Goal: Use online tool/utility: Use online tool/utility

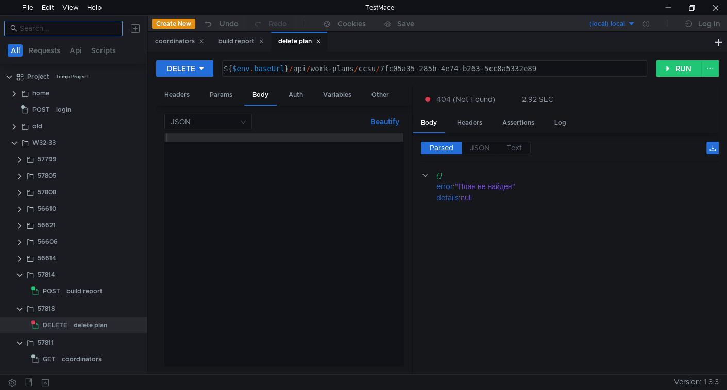
click at [68, 34] on nz-input-group at bounding box center [63, 28] width 119 height 15
click at [67, 32] on input at bounding box center [68, 28] width 97 height 11
paste input "56614"
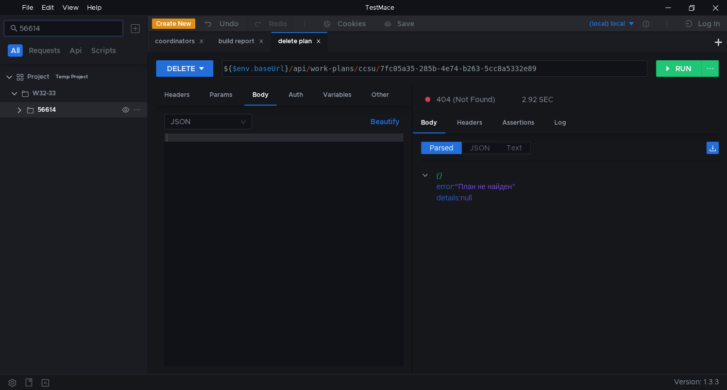
type input "56614"
click at [19, 109] on clr-icon at bounding box center [19, 110] width 8 height 8
click at [53, 110] on div "56614" at bounding box center [47, 109] width 19 height 15
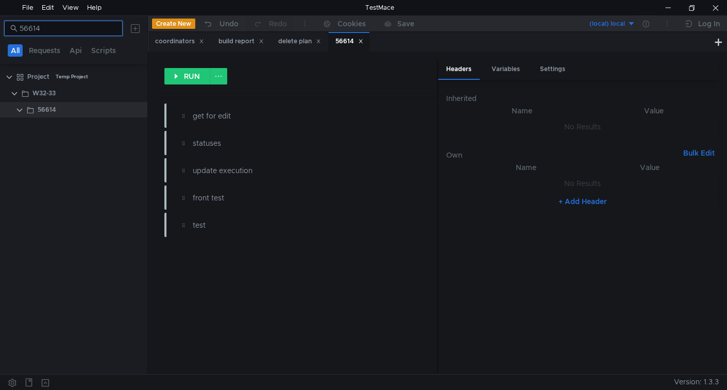
click at [59, 26] on input "56614" at bounding box center [68, 28] width 97 height 11
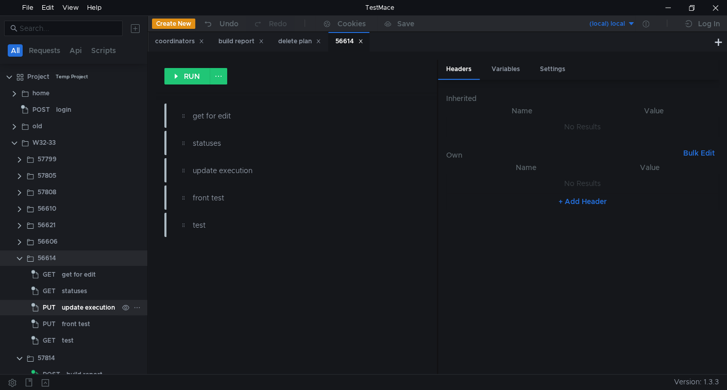
click at [87, 309] on div "update execution" at bounding box center [88, 307] width 53 height 15
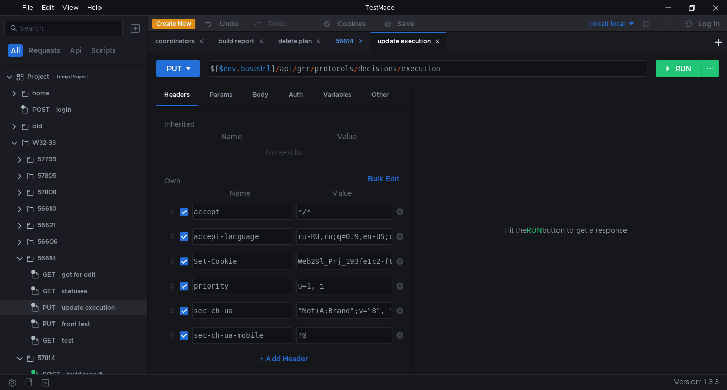
click at [363, 42] on icon at bounding box center [360, 41] width 5 height 5
click at [270, 93] on div "Body" at bounding box center [260, 95] width 32 height 19
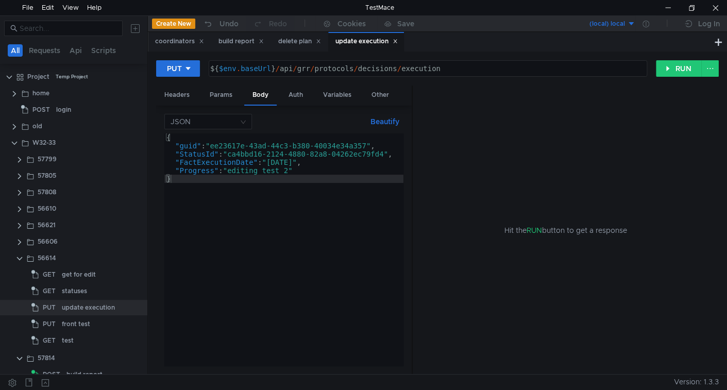
type textarea ""FactExecutionDate": "2022-02-03","
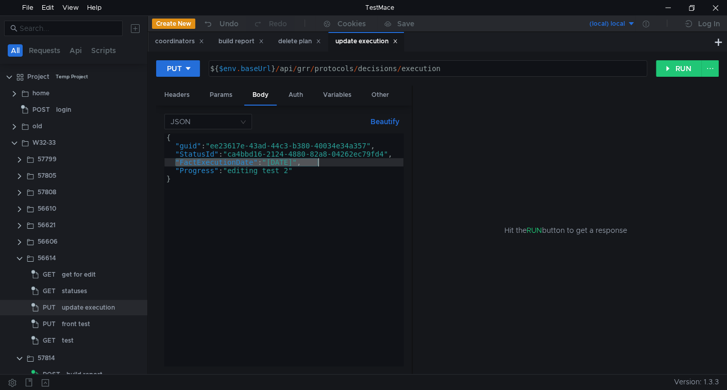
drag, startPoint x: 175, startPoint y: 160, endPoint x: 318, endPoint y: 164, distance: 142.8
click at [318, 164] on div "{ "guid" : "ee23617e-43ad-44c3-b380-40034e34a357" , "StatusId" : "ca4bbd16-2124…" at bounding box center [283, 257] width 239 height 249
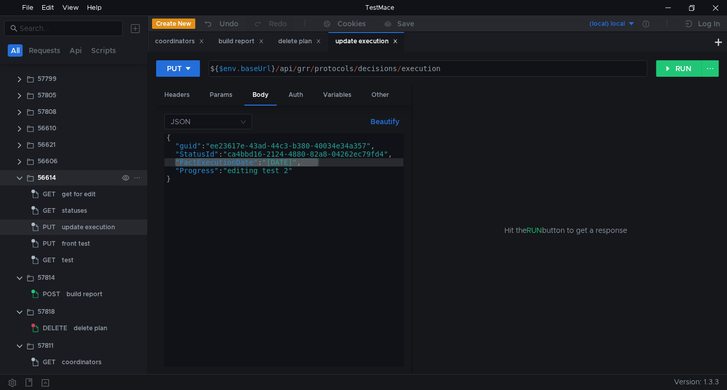
click at [15, 174] on clr-icon at bounding box center [19, 178] width 8 height 8
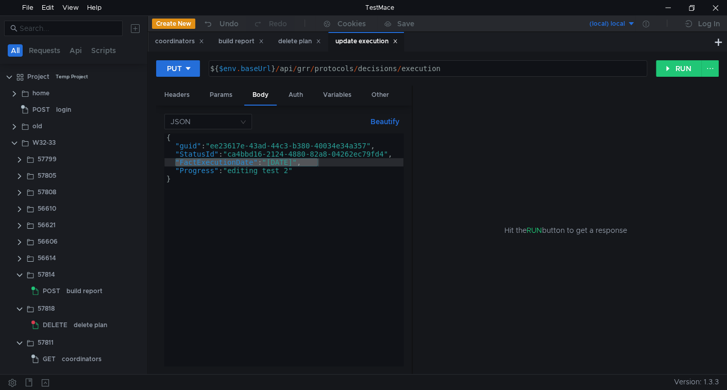
scroll to position [0, 0]
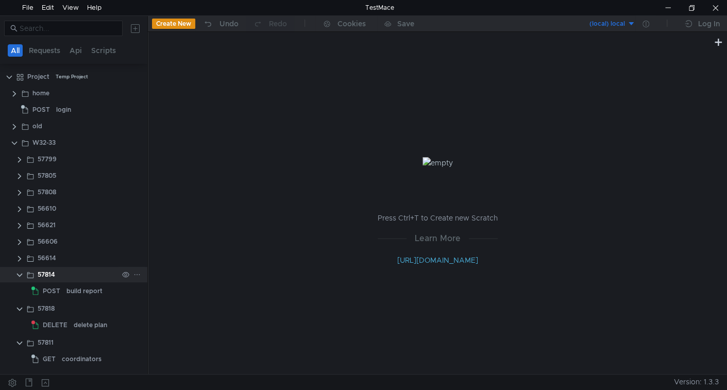
click at [21, 274] on clr-icon at bounding box center [19, 275] width 8 height 8
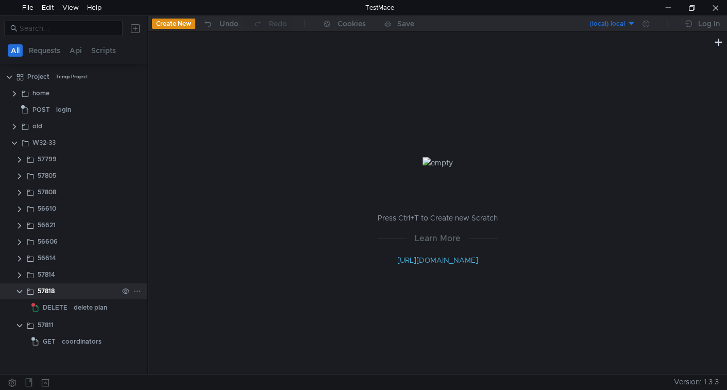
click at [20, 294] on clr-icon at bounding box center [19, 292] width 8 height 8
click at [21, 308] on clr-icon at bounding box center [19, 308] width 8 height 8
click at [18, 307] on clr-icon at bounding box center [19, 308] width 8 height 8
click at [22, 307] on clr-icon at bounding box center [19, 308] width 8 height 8
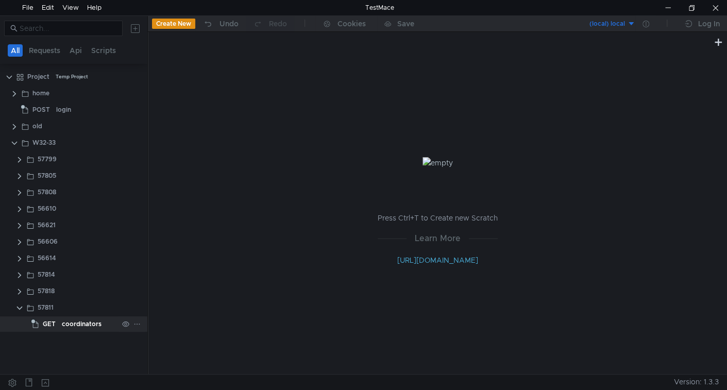
click at [79, 327] on div "coordinators" at bounding box center [82, 323] width 40 height 15
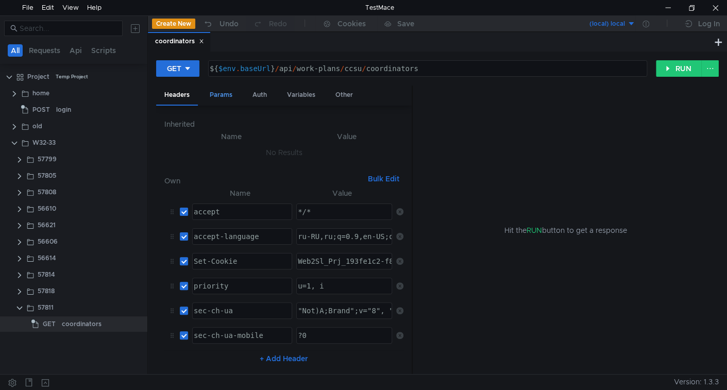
click at [220, 98] on div "Params" at bounding box center [220, 95] width 39 height 19
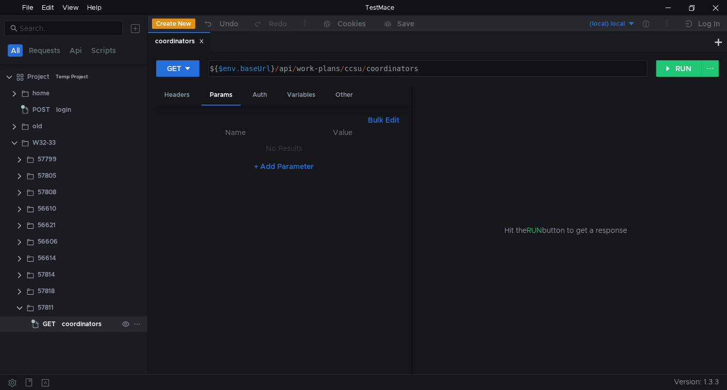
click at [99, 325] on div "coordinators" at bounding box center [82, 323] width 40 height 15
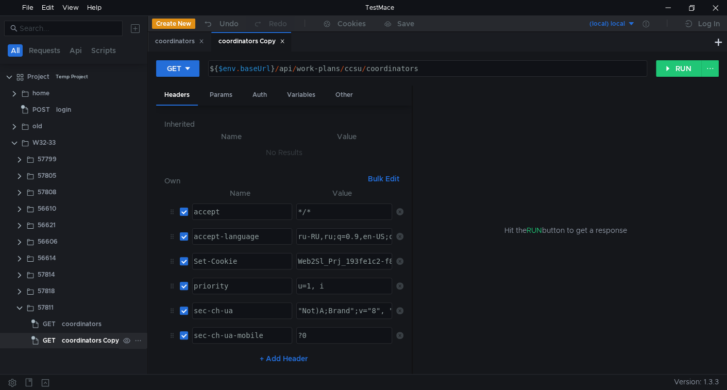
click at [74, 338] on div "coordinators Copy" at bounding box center [90, 340] width 57 height 15
click at [191, 72] on button "GET" at bounding box center [177, 68] width 43 height 16
click at [177, 123] on li "PUT" at bounding box center [178, 123] width 45 height 16
drag, startPoint x: 263, startPoint y: 92, endPoint x: 262, endPoint y: 112, distance: 19.6
click at [263, 94] on div "Body" at bounding box center [260, 95] width 32 height 19
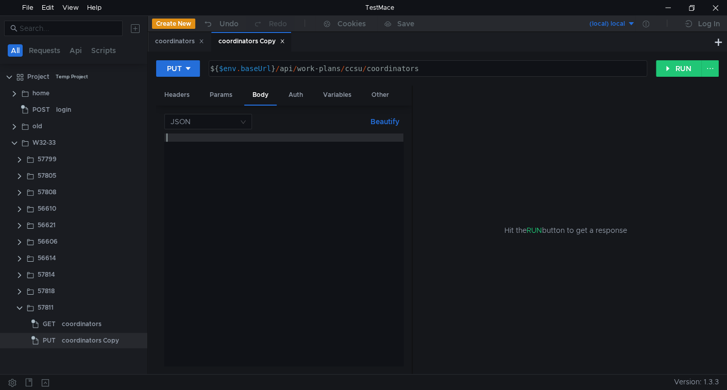
click at [281, 180] on div at bounding box center [283, 257] width 239 height 249
click at [88, 341] on div "coordinators Copy" at bounding box center [90, 340] width 57 height 15
click at [256, 278] on div at bounding box center [283, 257] width 239 height 249
type textarea "{"
paste textarea "RfId""
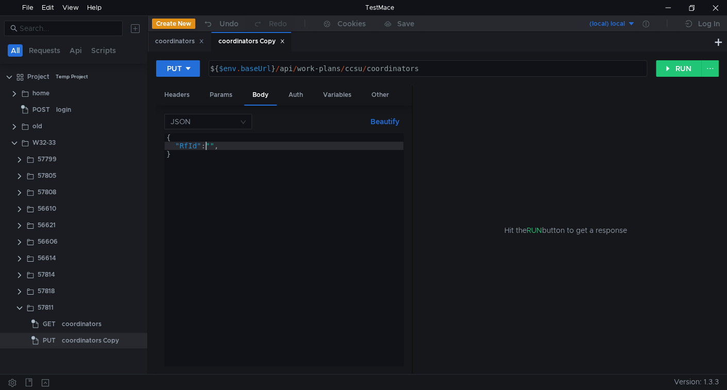
scroll to position [0, 3]
type textarea ""RfId": "","
click at [237, 147] on div "{ "RfId" : "" , }" at bounding box center [283, 257] width 239 height 249
type textarea "K"
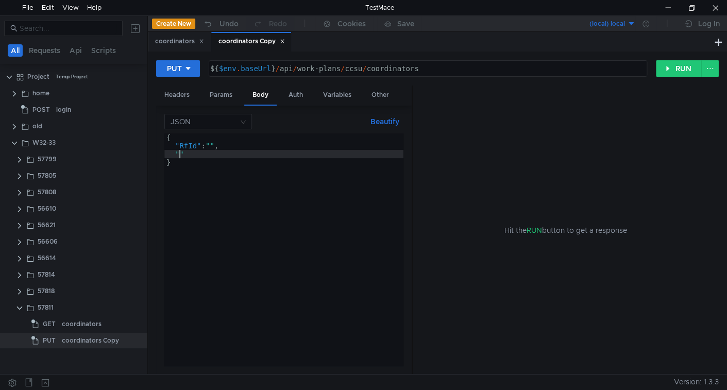
paste textarea "CoordinationType""
click at [191, 145] on div "{ "RfId" : "" , "CoordinationType" : "" }" at bounding box center [283, 257] width 239 height 249
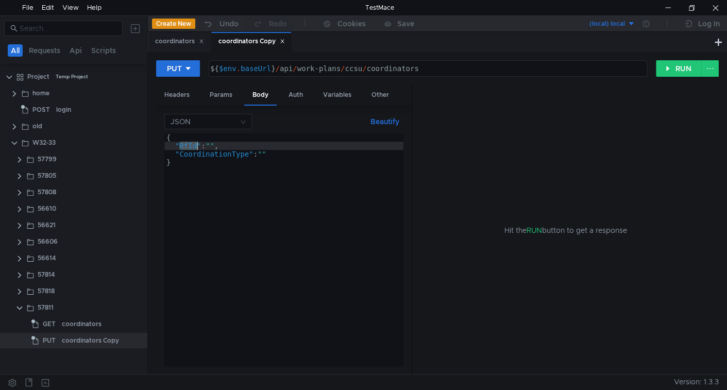
paste textarea "eport"
click at [230, 144] on div "{ "ReportId" : "" , "CoordinationType" : "" }" at bounding box center [283, 257] width 239 height 249
paste textarea "c0759dc9-17a5-4ccf-90ca-327803bc0214"
click at [265, 153] on div "{ "ReportId" : "c0759dc9-17a5-4ccf-90ca-327803bc0214" , "CoordinationType" : ""…" at bounding box center [283, 257] width 239 height 249
paste textarea "SendForRework"
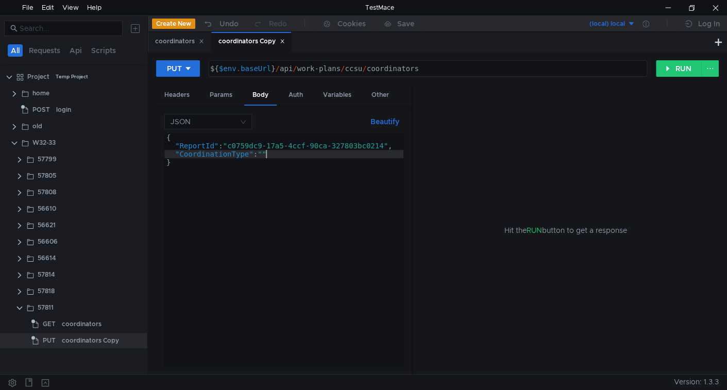
type textarea ""CoordinationType": "SendForRework""
drag, startPoint x: 666, startPoint y: 69, endPoint x: 531, endPoint y: 133, distance: 150.3
click at [666, 68] on button "RUN" at bounding box center [679, 68] width 46 height 16
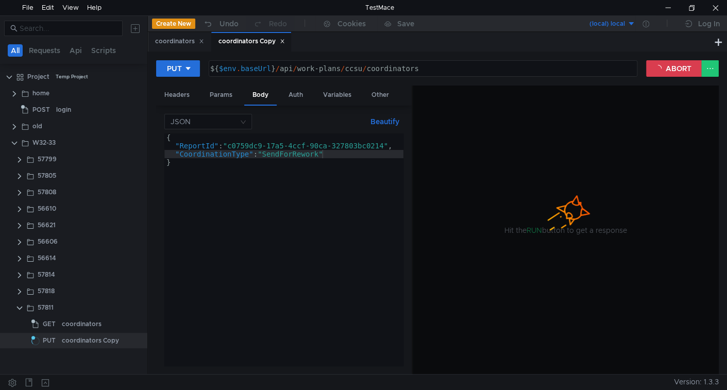
click at [429, 68] on div "${ $env . baseUrl } / api / work-plans / ccsu / coordinators" at bounding box center [422, 76] width 428 height 25
click at [389, 68] on div "${ $env . baseUrl } / api / work-plans / ccsu / coordinators" at bounding box center [422, 76] width 428 height 25
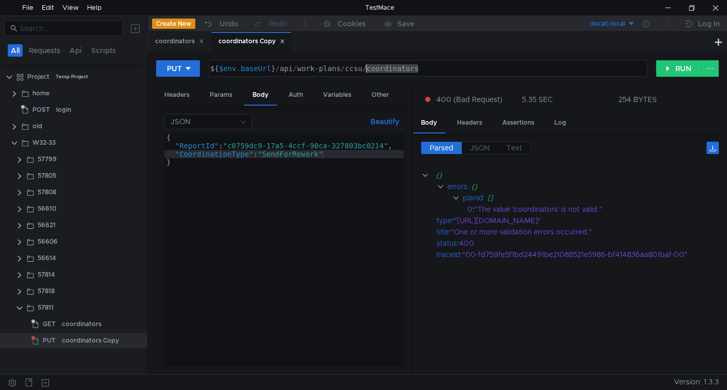
paste textarea "submit"
type textarea "${$env.baseUrl}/api/work-plans/ccsu/submit"
drag, startPoint x: 667, startPoint y: 66, endPoint x: 507, endPoint y: 115, distance: 167.1
click at [667, 68] on button "RUN" at bounding box center [679, 68] width 46 height 16
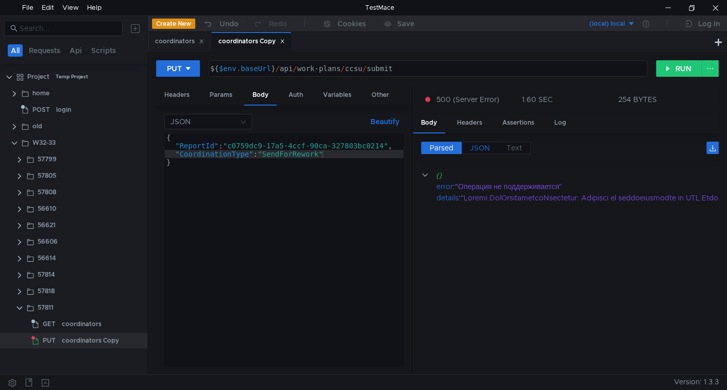
click at [485, 149] on span "JSON" at bounding box center [480, 147] width 20 height 9
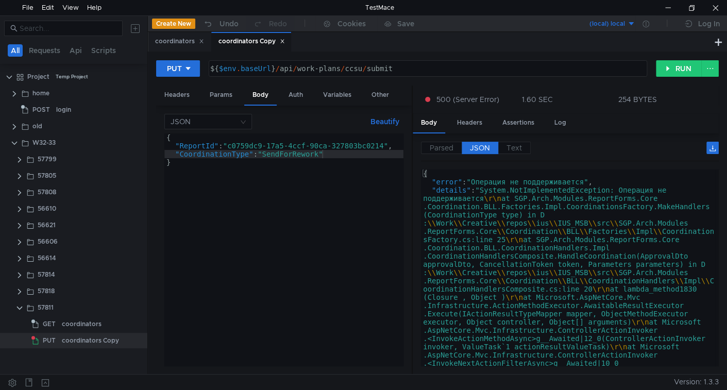
drag, startPoint x: 398, startPoint y: 121, endPoint x: 387, endPoint y: 130, distance: 14.3
click at [397, 121] on button "Beautify" at bounding box center [384, 121] width 37 height 12
click at [340, 156] on div "{ "ReportId" : "c0759dc9-17a5-4ccf-90ca-327803bc0214" , "CoordinationType" : "S…" at bounding box center [283, 257] width 239 height 249
click at [378, 122] on button "Beautify" at bounding box center [384, 121] width 37 height 12
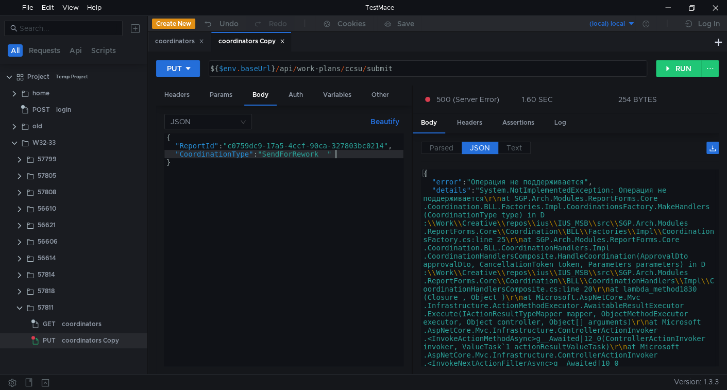
click at [338, 154] on div "{ "ReportId" : "c0759dc9-17a5-4ccf-90ca-327803bc0214" , "CoordinationType" : "S…" at bounding box center [283, 257] width 239 height 249
type textarea ""CoordinationType": "SendForRework""
click at [378, 115] on button "Beautify" at bounding box center [384, 121] width 37 height 12
click at [93, 342] on div "coordinators Copy" at bounding box center [90, 340] width 57 height 15
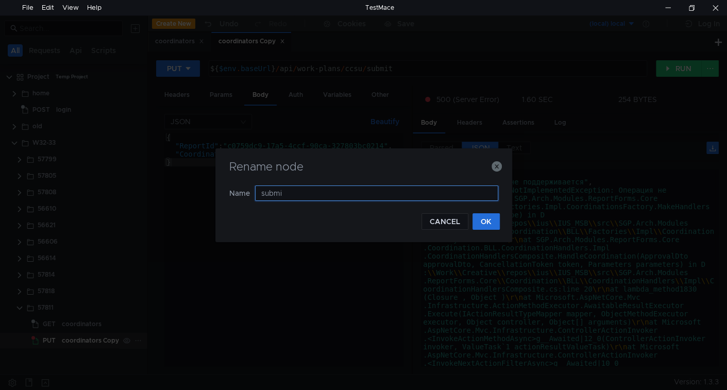
type input "submit"
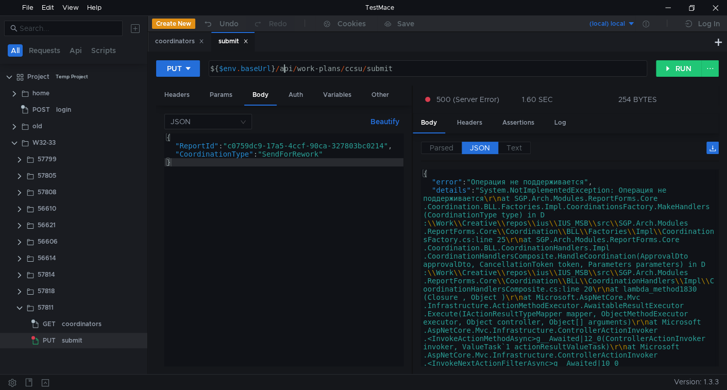
click at [283, 71] on div "${ $env . baseUrl } / api / work-plans / ccsu / submit" at bounding box center [427, 76] width 438 height 25
drag, startPoint x: 283, startPoint y: 71, endPoint x: 409, endPoint y: 56, distance: 126.6
click at [409, 56] on div "PUT ${$env.baseUrl}/api/work-plans/ccsu/submit ${ $env . baseUrl } / api / work…" at bounding box center [437, 213] width 579 height 323
paste textarea
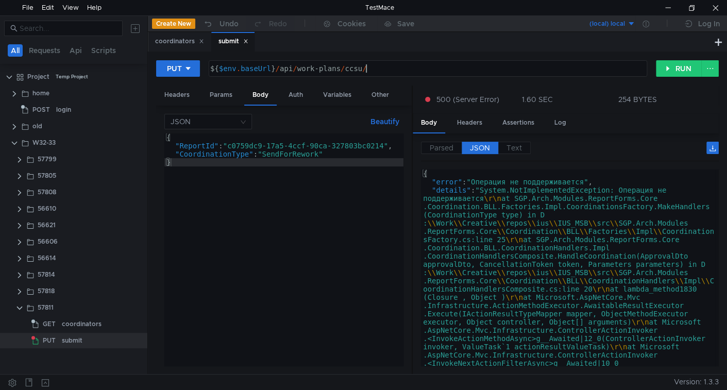
paste textarea "submit"
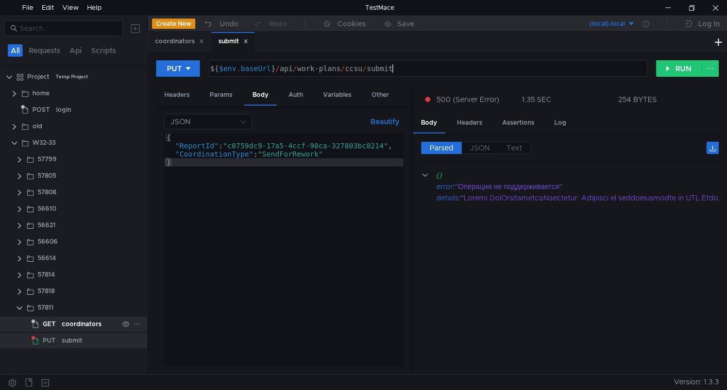
type textarea "${$env.baseUrl}/api/work-plans/ccsu/submit"
click at [59, 325] on app-tree-icon "GET" at bounding box center [46, 323] width 30 height 15
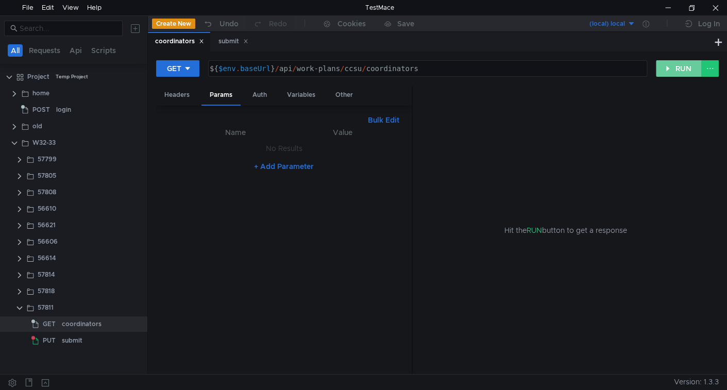
drag, startPoint x: 673, startPoint y: 71, endPoint x: 530, endPoint y: 189, distance: 185.2
click at [672, 71] on button "RUN" at bounding box center [679, 68] width 46 height 16
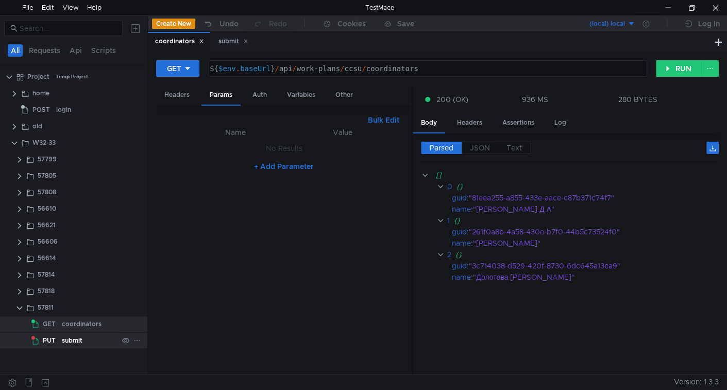
click at [67, 335] on div "submit" at bounding box center [72, 340] width 21 height 15
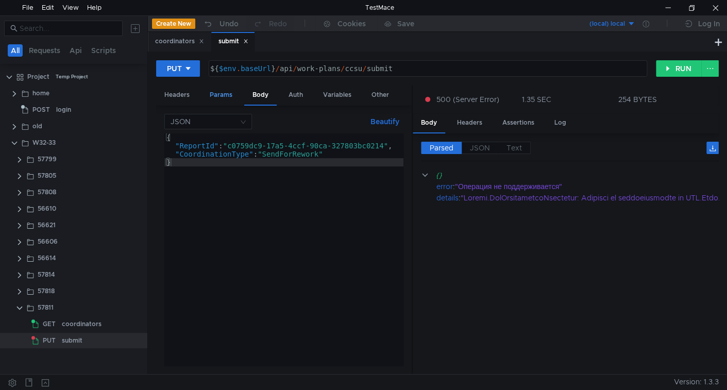
click at [223, 94] on div "Params" at bounding box center [220, 95] width 39 height 19
click at [671, 69] on button "RUN" at bounding box center [679, 68] width 46 height 16
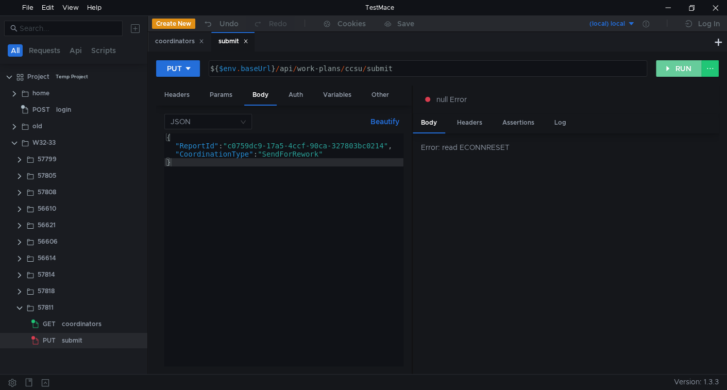
drag, startPoint x: 687, startPoint y: 64, endPoint x: 264, endPoint y: 256, distance: 464.5
click at [687, 64] on button "RUN" at bounding box center [679, 68] width 46 height 16
click at [282, 155] on div "{ "ReportId" : "c0759dc9-17a5-4ccf-90ca-327803bc0214" , "CoordinationType" : "S…" at bounding box center [283, 257] width 239 height 249
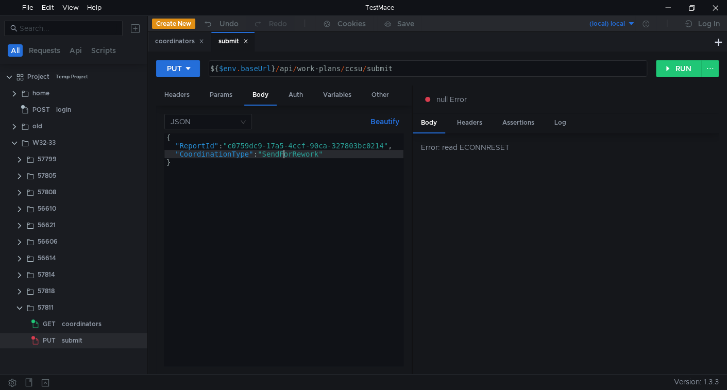
click at [282, 154] on div "{ "ReportId" : "c0759dc9-17a5-4ccf-90ca-327803bc0214" , "CoordinationType" : "S…" at bounding box center [283, 257] width 239 height 249
paste textarea "ubmit"
type textarea ""CoordinationType": "Submit""
click at [661, 67] on button "RUN" at bounding box center [679, 68] width 46 height 16
click at [679, 70] on button "RUN" at bounding box center [679, 68] width 46 height 16
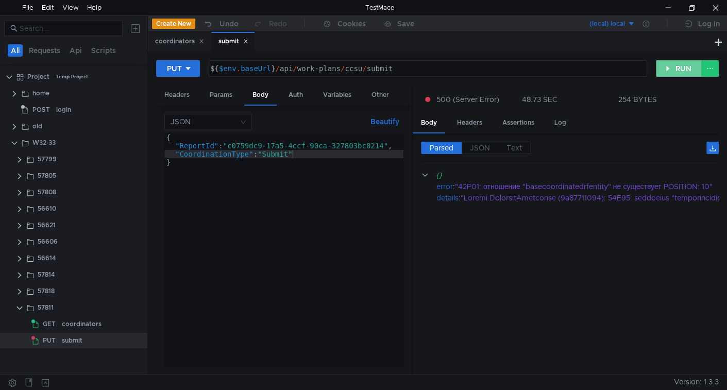
click at [678, 66] on button "RUN" at bounding box center [679, 68] width 46 height 16
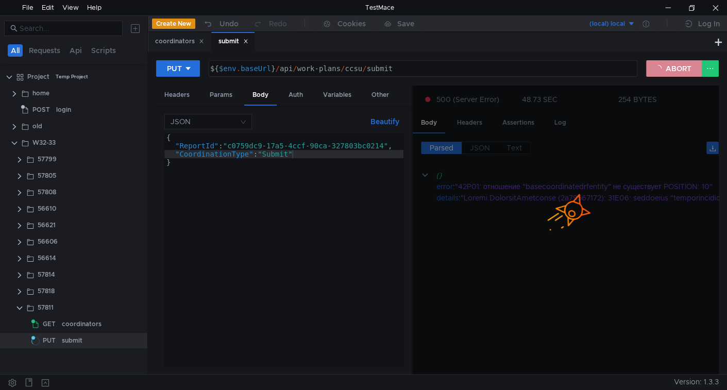
click at [670, 71] on button "ABORT" at bounding box center [674, 68] width 56 height 16
